Goal: Navigation & Orientation: Find specific page/section

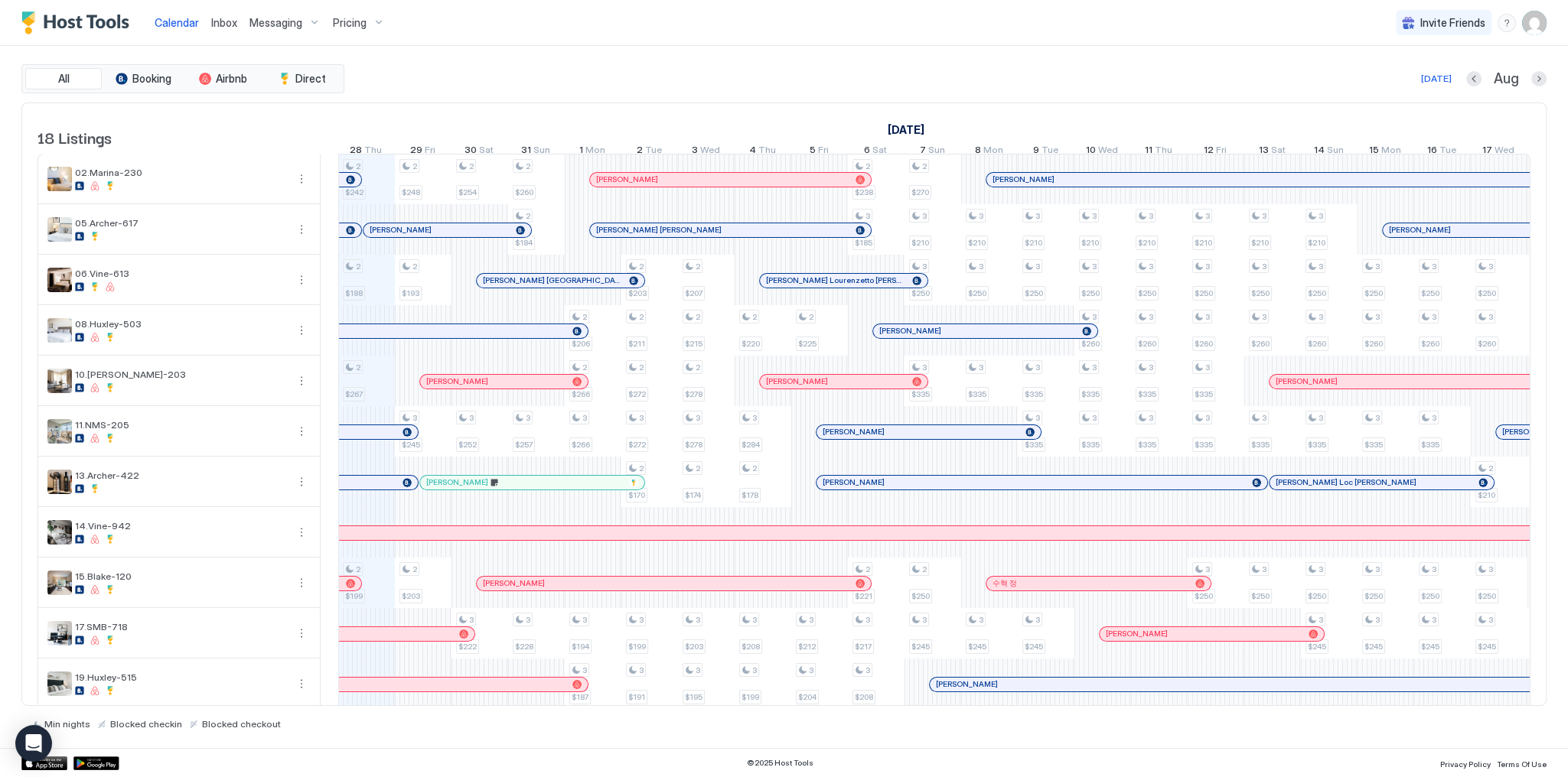
scroll to position [0, 850]
click at [833, 48] on div "All Booking Airbnb Direct [DATE] [DATE] Listings [DATE] [DATE] [DATE] 13 Wed 14…" at bounding box center [784, 397] width 1525 height 703
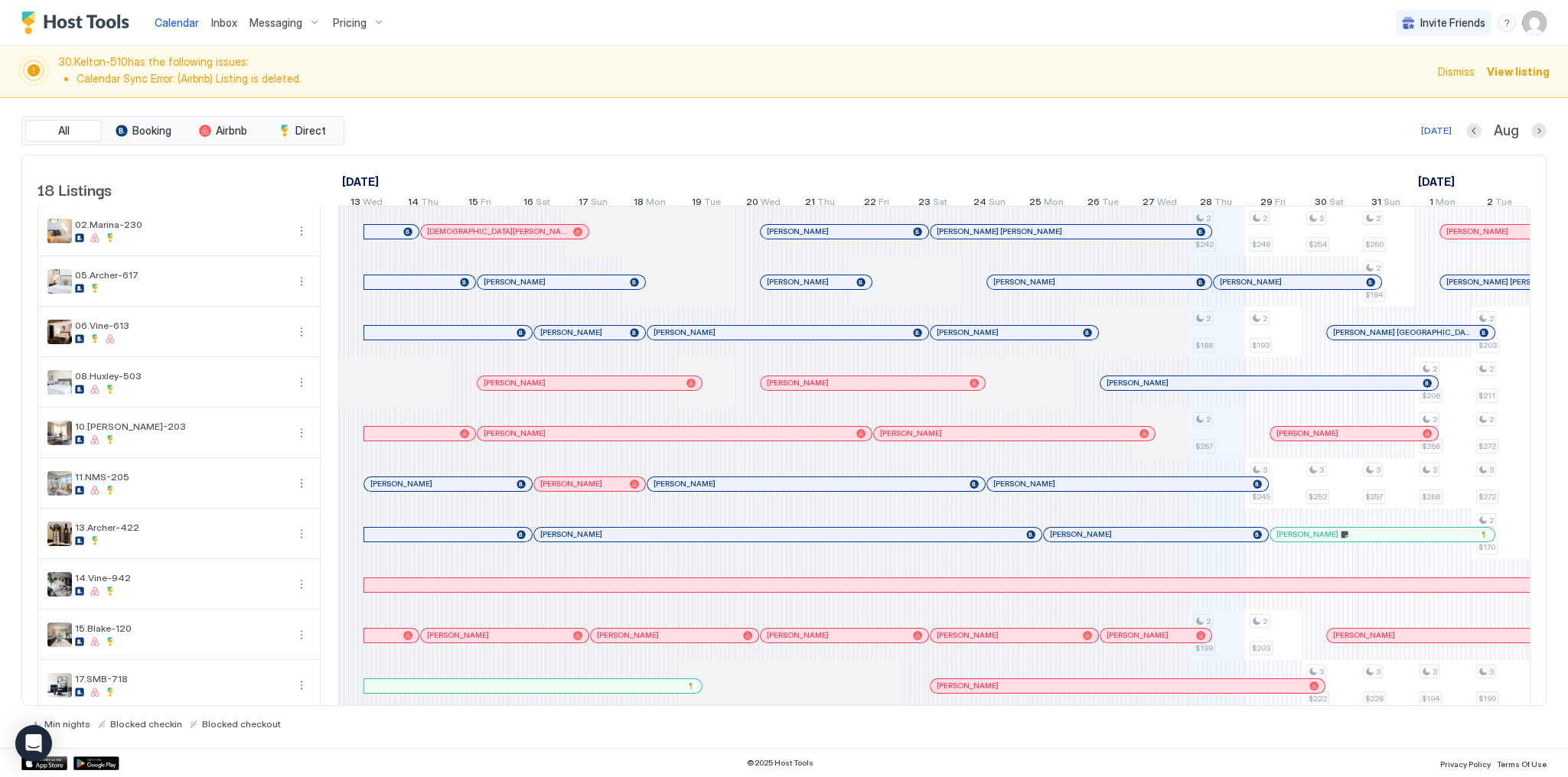
scroll to position [0, 850]
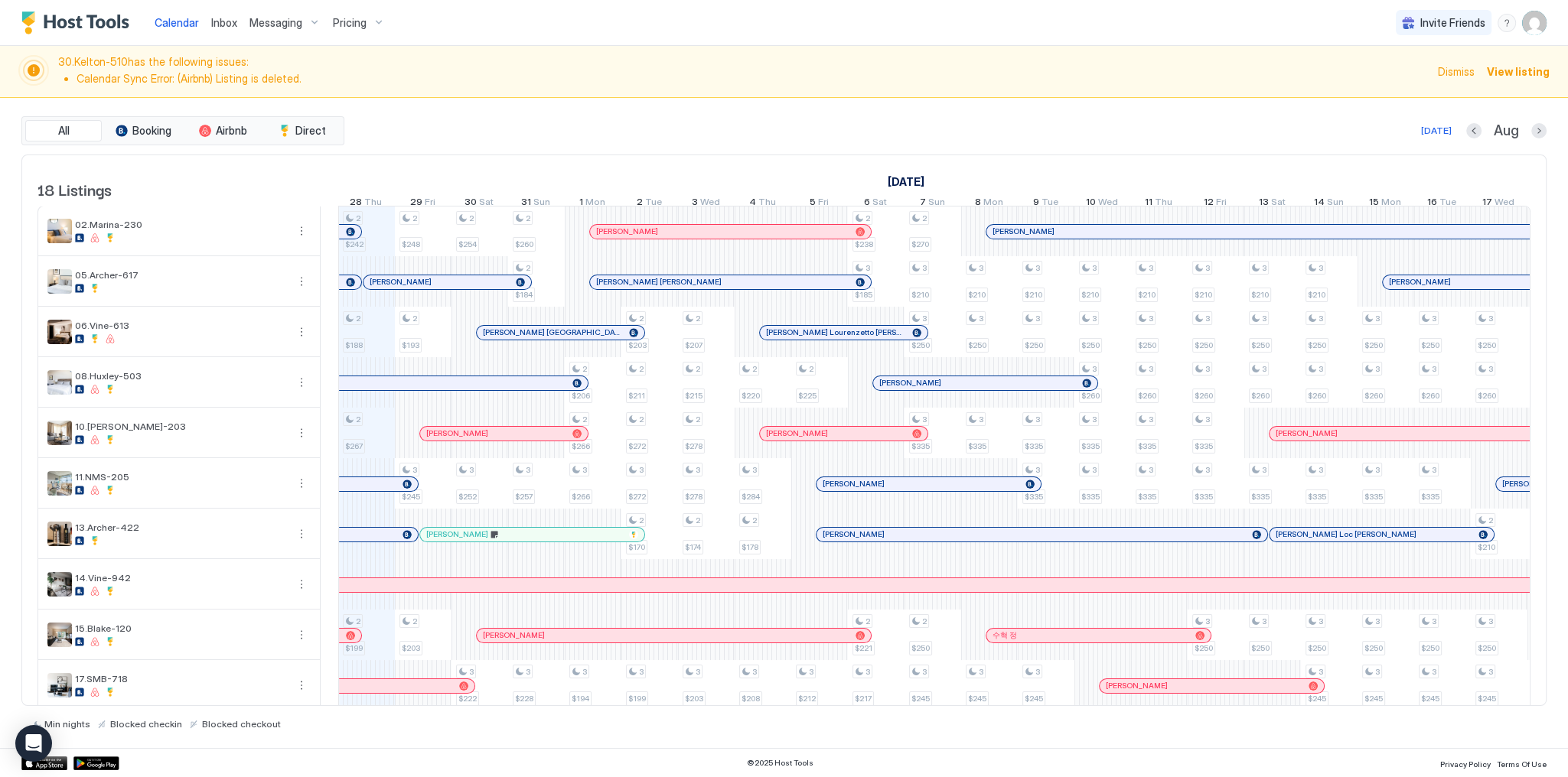
click at [639, 100] on div "All Booking Airbnb Direct [DATE] [DATE] Listings [DATE] [DATE] [DATE] 13 Wed 14…" at bounding box center [784, 423] width 1525 height 650
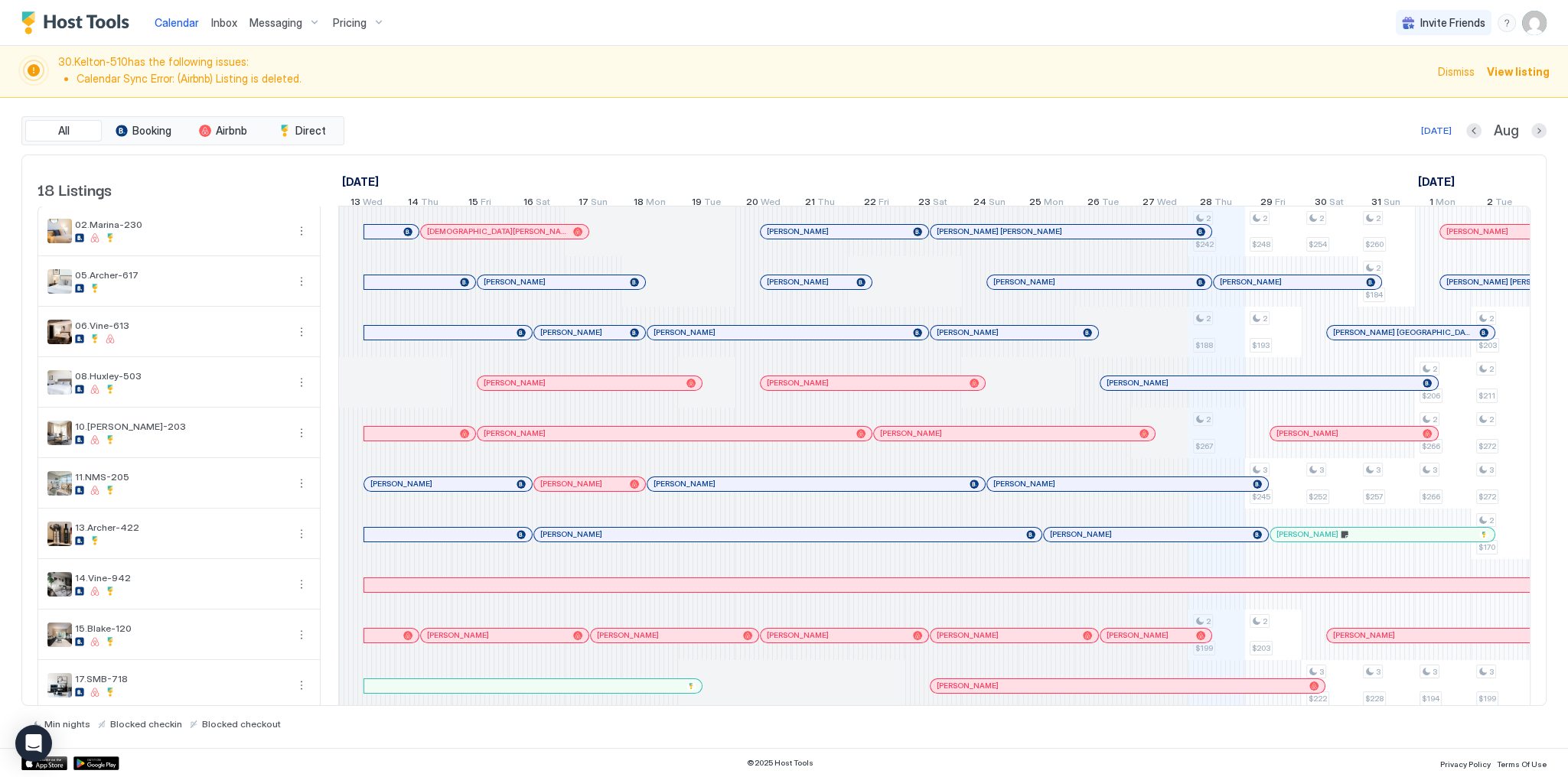
scroll to position [0, 850]
